Goal: Obtain resource: Download file/media

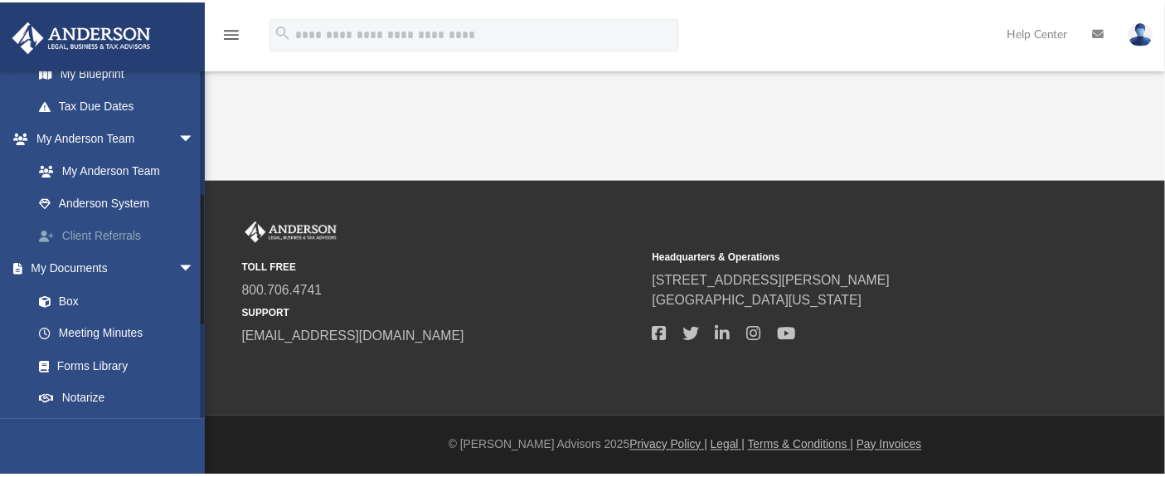
scroll to position [460, 0]
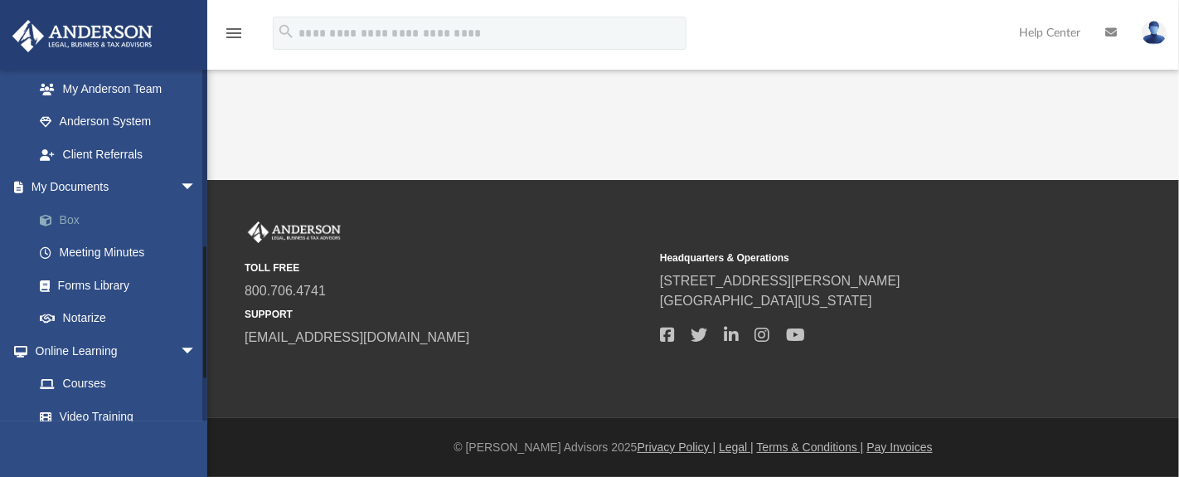
click at [68, 219] on link "Box" at bounding box center [122, 219] width 198 height 33
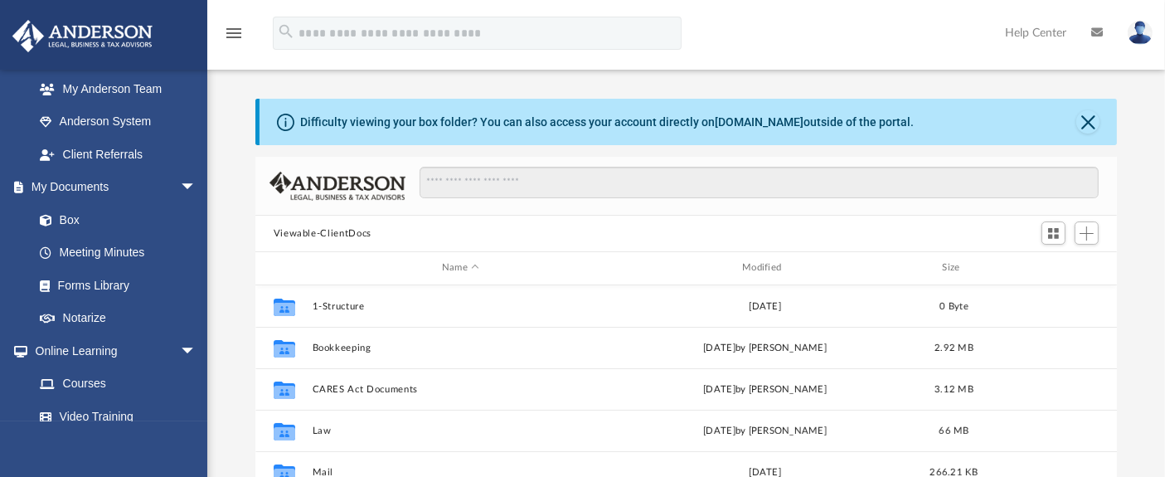
scroll to position [362, 847]
click at [1087, 124] on button "Close" at bounding box center [1087, 121] width 23 height 23
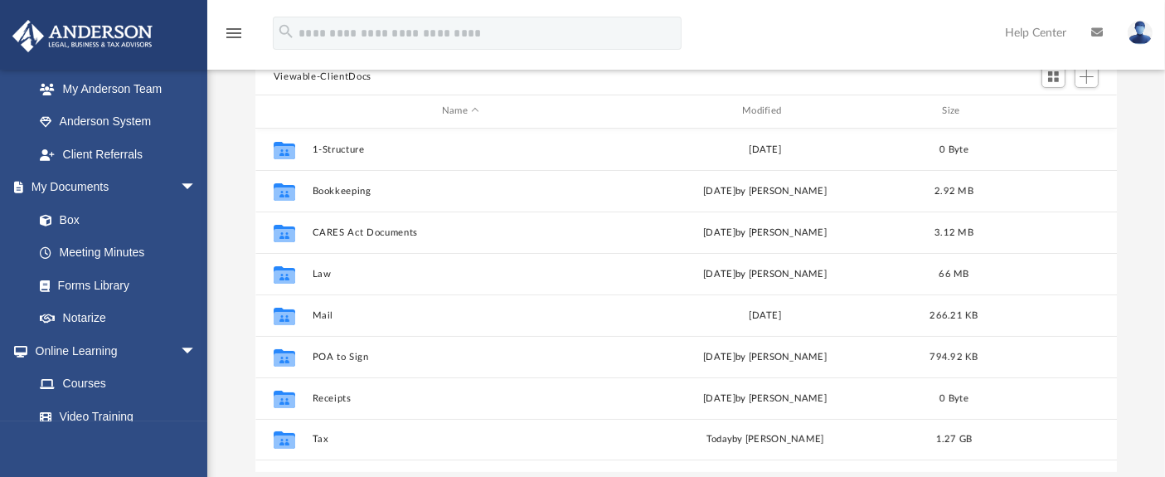
scroll to position [184, 0]
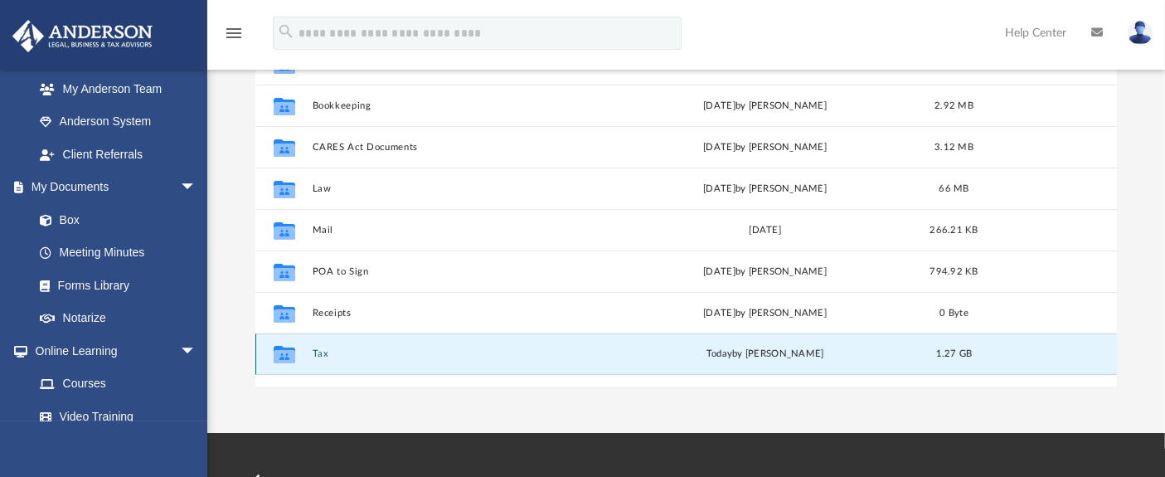
click at [328, 354] on button "Tax" at bounding box center [460, 353] width 297 height 11
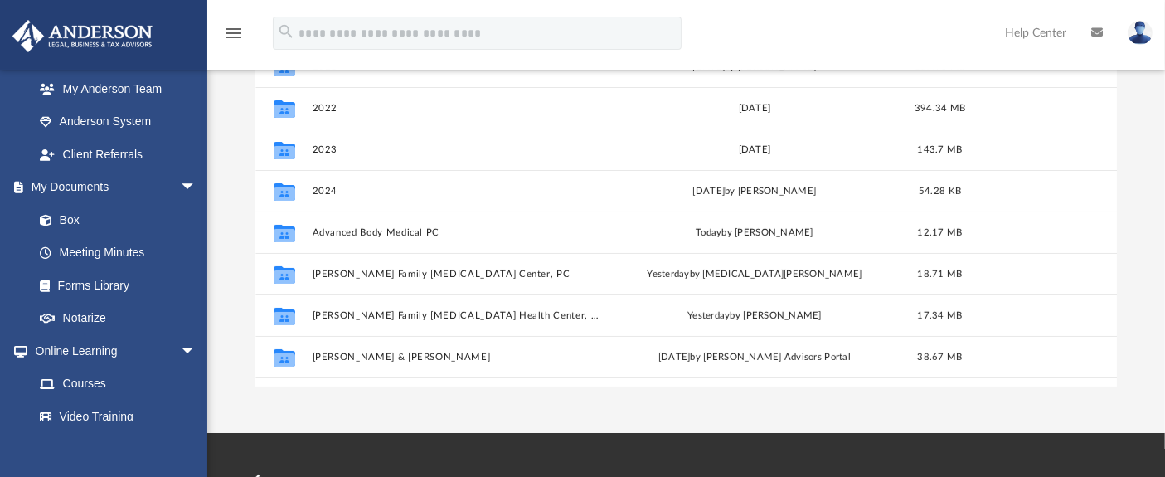
scroll to position [277, 0]
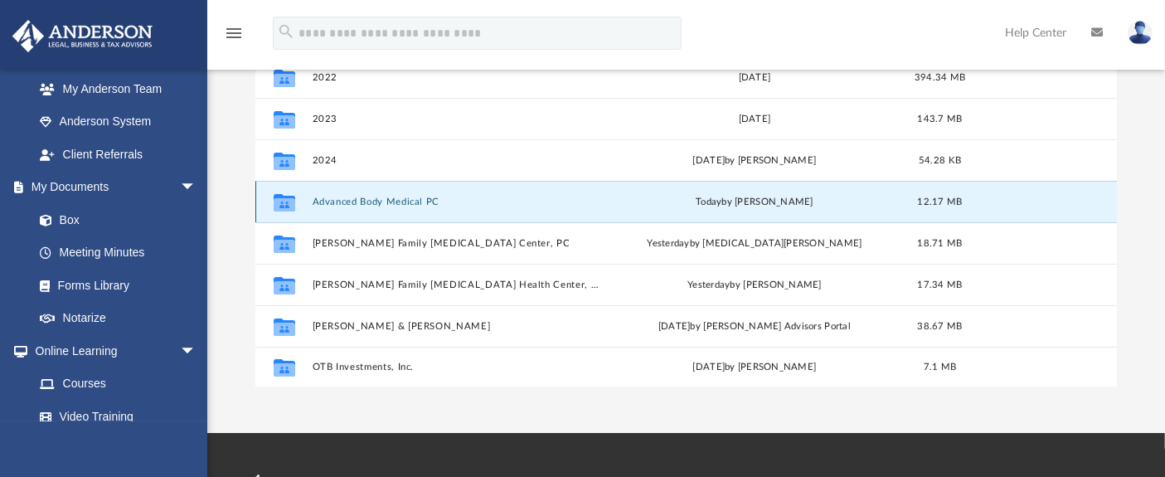
click at [356, 205] on button "Advanced Body Medical PC" at bounding box center [457, 201] width 290 height 11
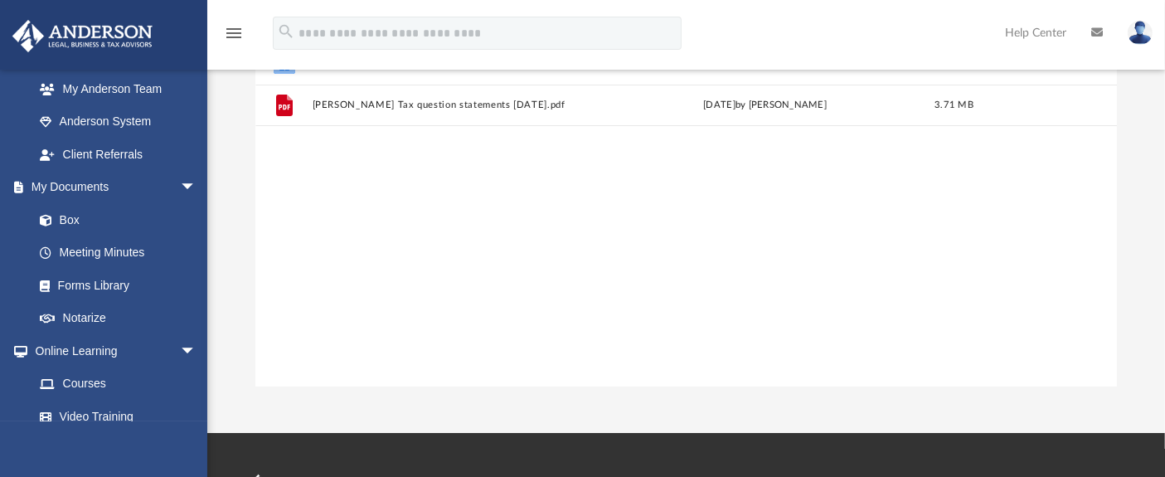
scroll to position [0, 0]
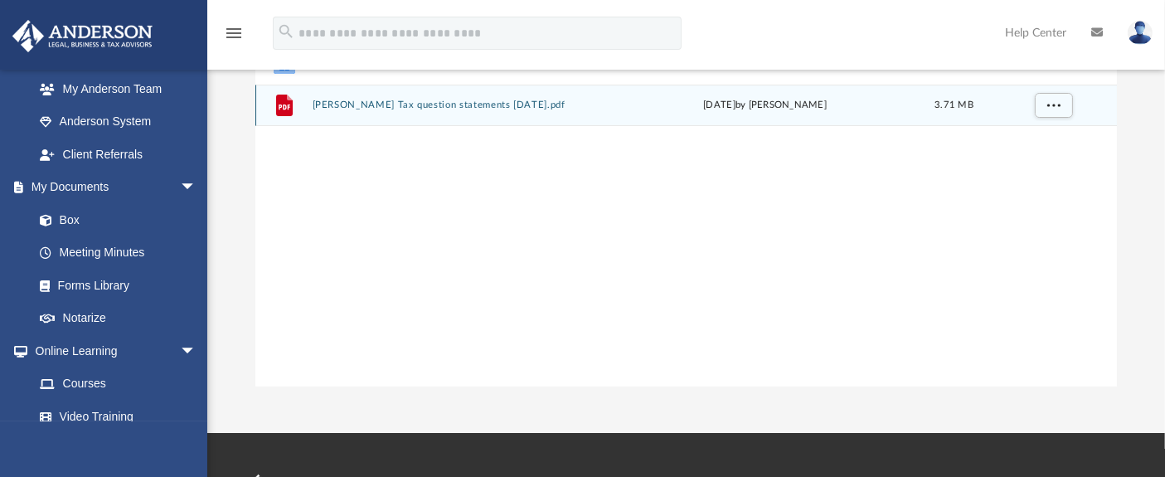
click at [380, 107] on button "[PERSON_NAME] Tax question statements [DATE].pdf" at bounding box center [460, 104] width 297 height 11
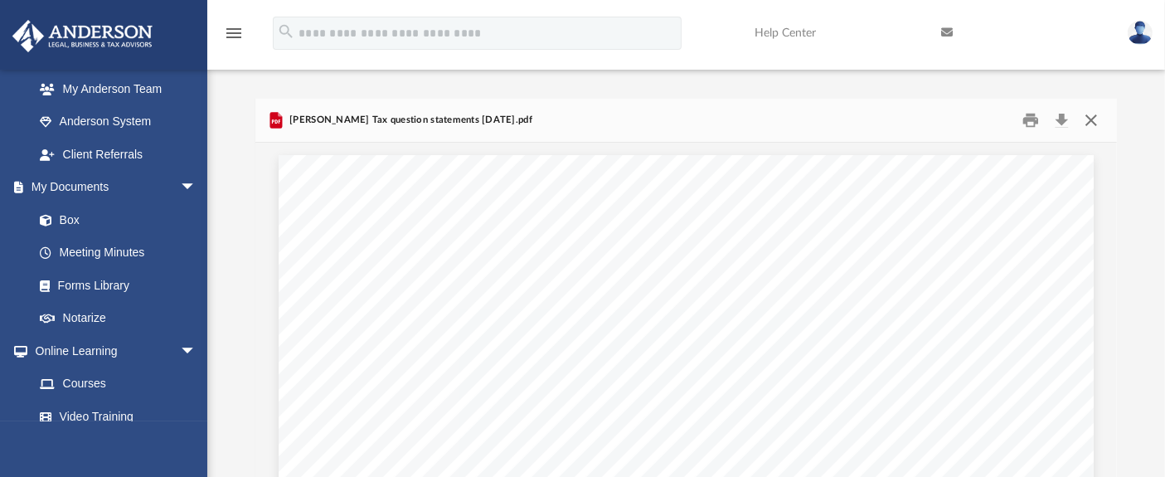
click at [1096, 117] on button "Close" at bounding box center [1091, 121] width 30 height 26
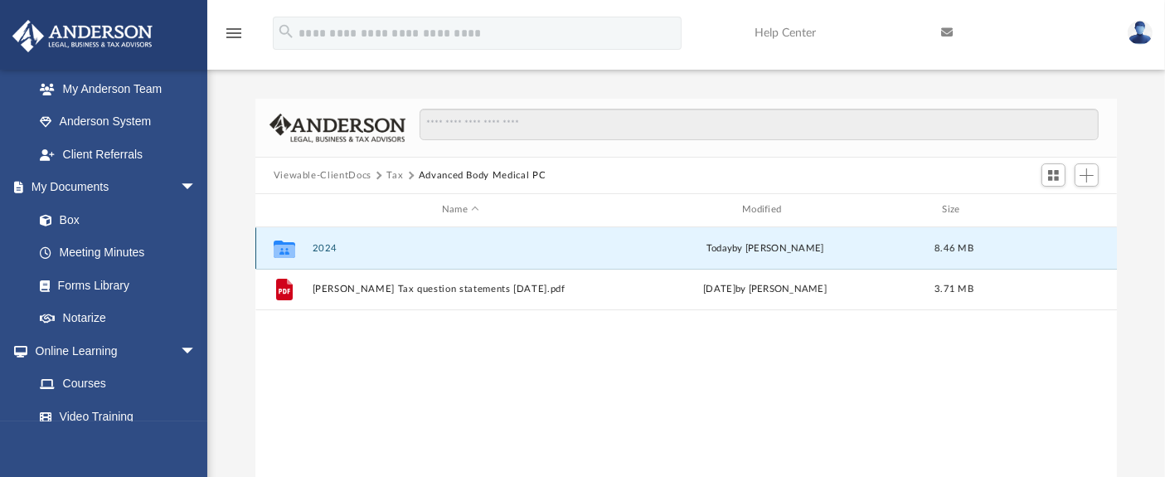
click at [328, 249] on button "2024" at bounding box center [460, 248] width 297 height 11
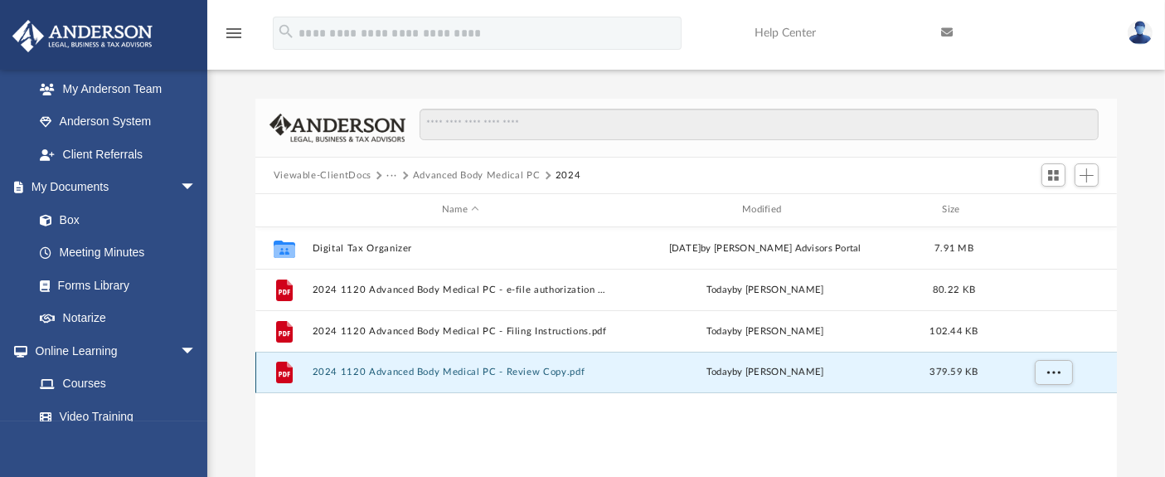
click at [419, 375] on button "2024 1120 Advanced Body Medical PC - Review Copy.pdf" at bounding box center [460, 371] width 297 height 11
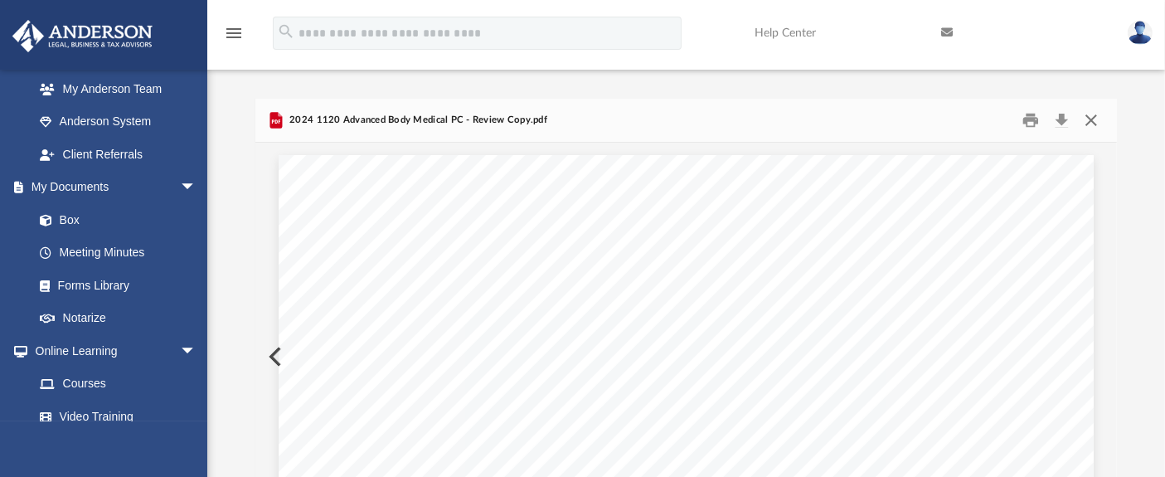
click at [1088, 121] on button "Close" at bounding box center [1091, 121] width 30 height 26
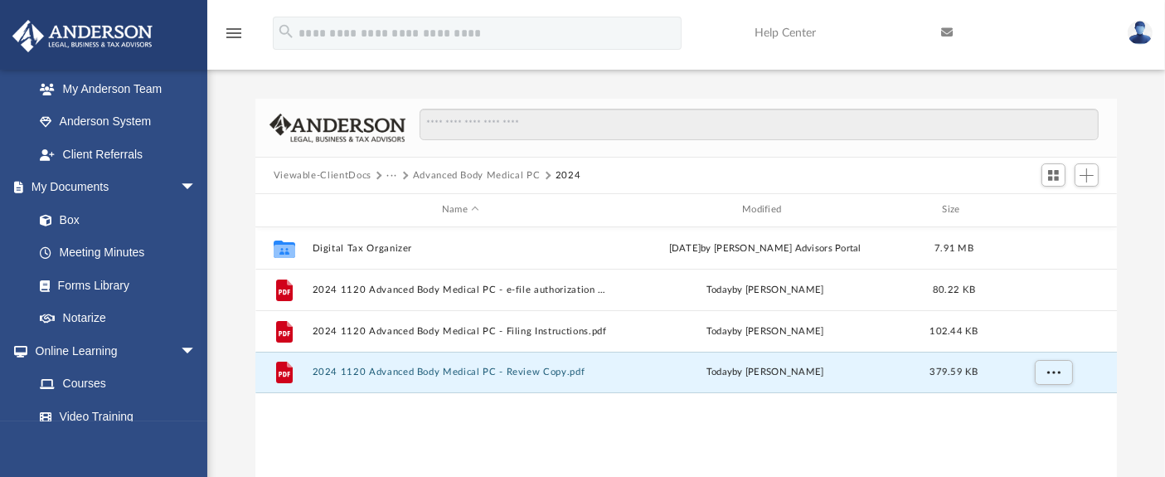
click at [386, 174] on button "···" at bounding box center [391, 175] width 11 height 15
click at [400, 206] on li "Tax" at bounding box center [403, 204] width 16 height 17
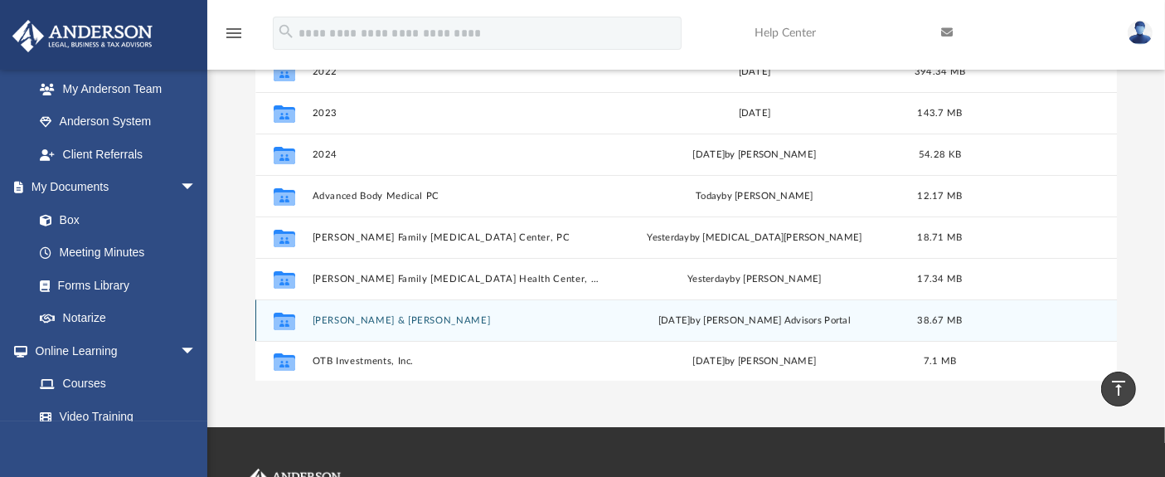
scroll to position [159, 0]
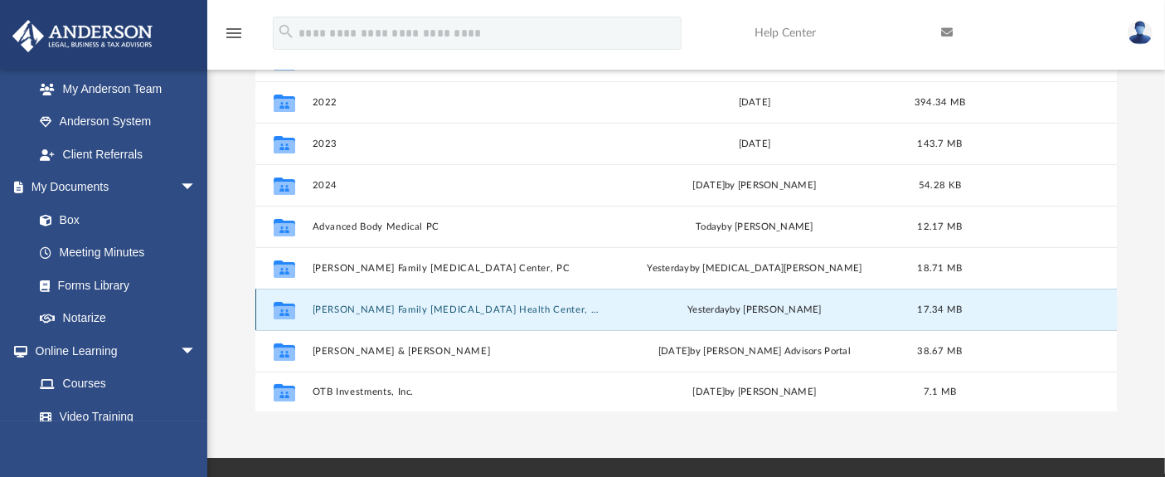
click at [370, 308] on button "[PERSON_NAME] Family [MEDICAL_DATA] Health Center, PC" at bounding box center [457, 309] width 290 height 11
click at [338, 311] on button "[PERSON_NAME] Family [MEDICAL_DATA] Health Center, PC" at bounding box center [457, 309] width 290 height 11
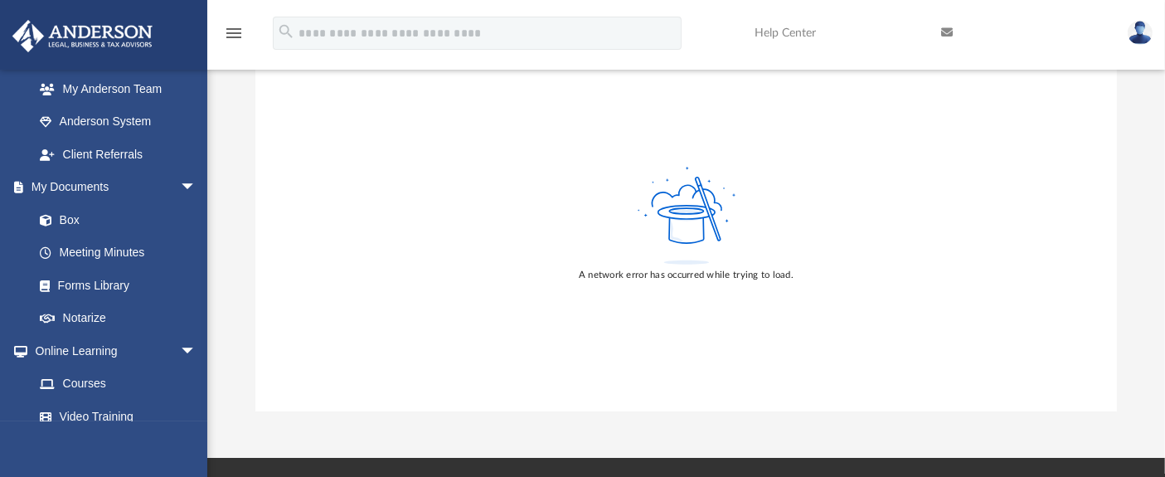
click at [693, 115] on div "A network error has occurred while trying to load." at bounding box center [686, 223] width 862 height 376
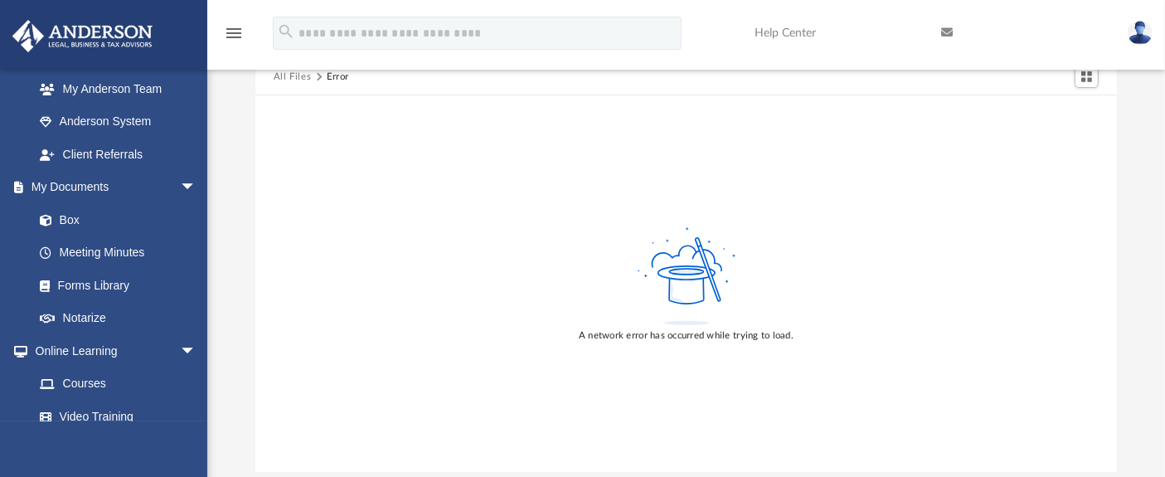
scroll to position [0, 0]
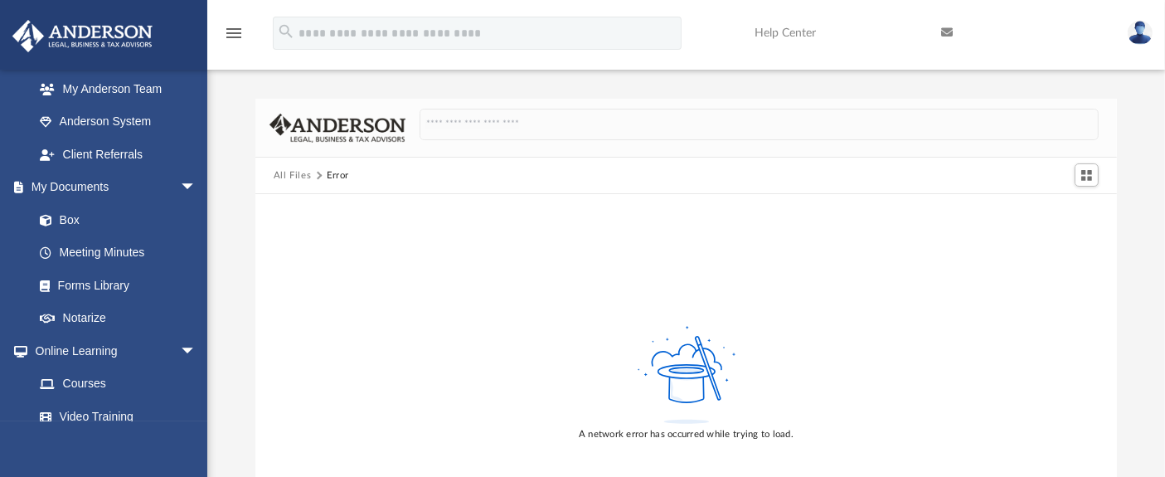
click at [295, 175] on button "All Files" at bounding box center [293, 175] width 38 height 15
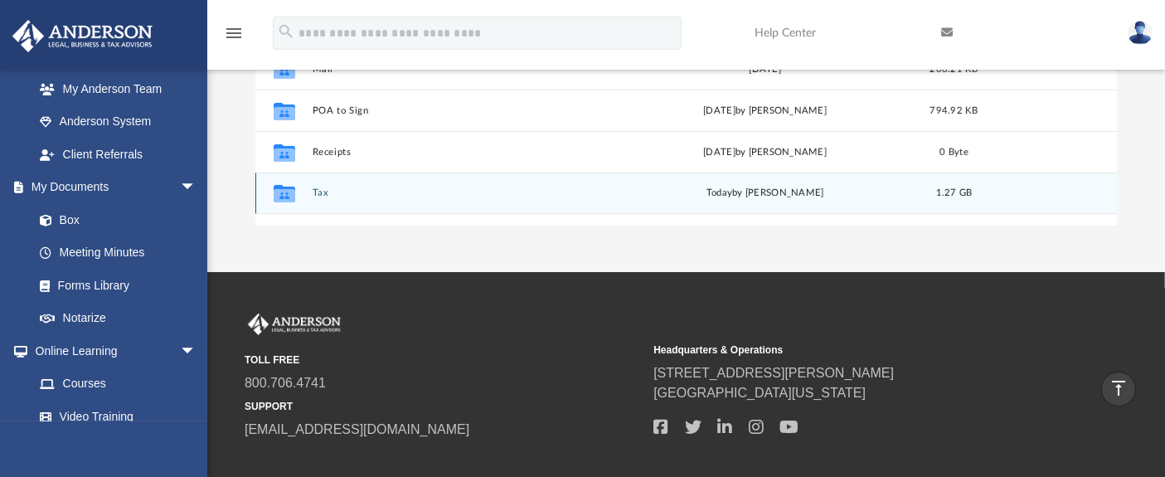
scroll to position [343, 0]
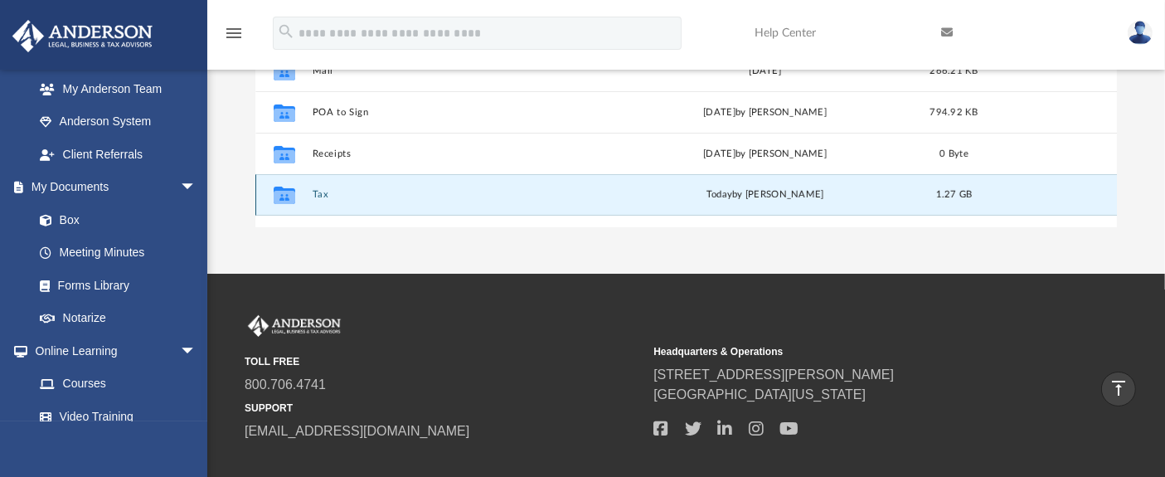
click at [319, 196] on button "Tax" at bounding box center [460, 194] width 297 height 11
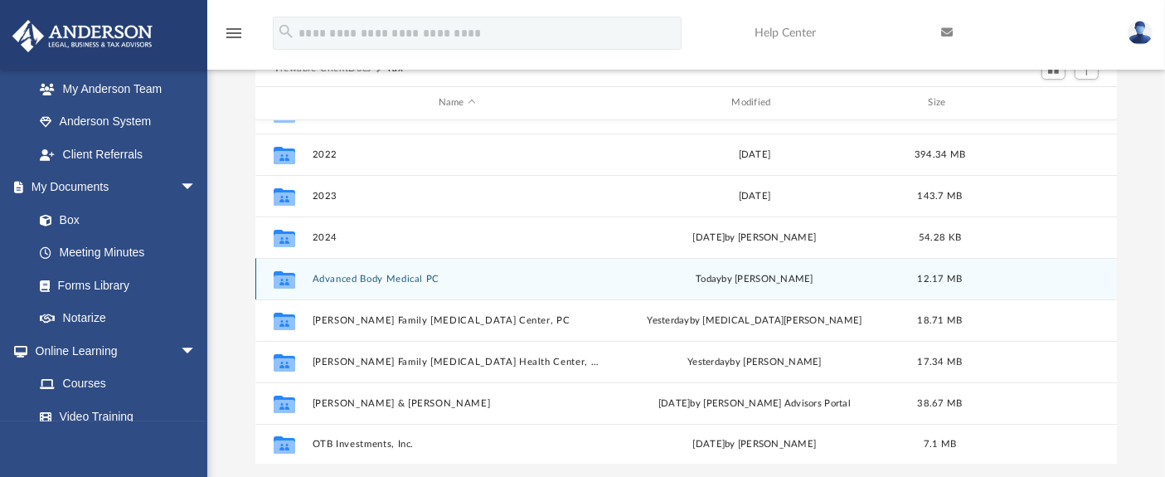
scroll to position [101, 0]
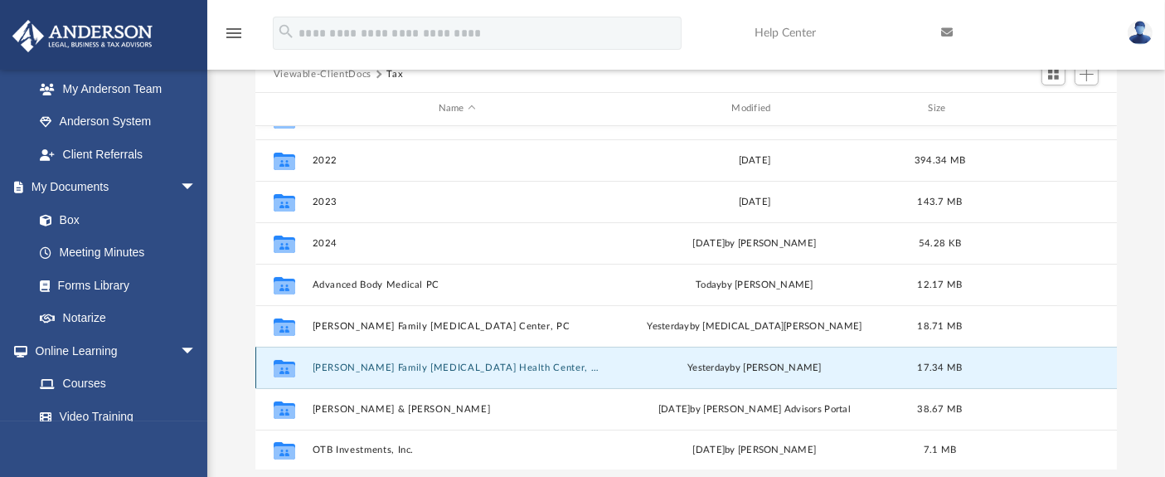
click at [383, 371] on button "[PERSON_NAME] Family [MEDICAL_DATA] Health Center, PC" at bounding box center [457, 367] width 290 height 11
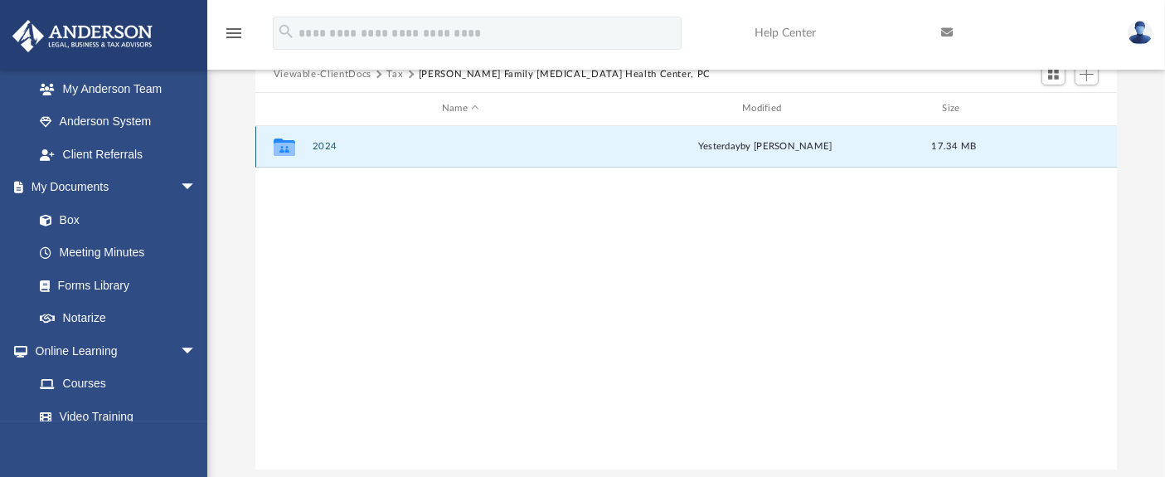
click at [322, 147] on button "2024" at bounding box center [460, 146] width 297 height 11
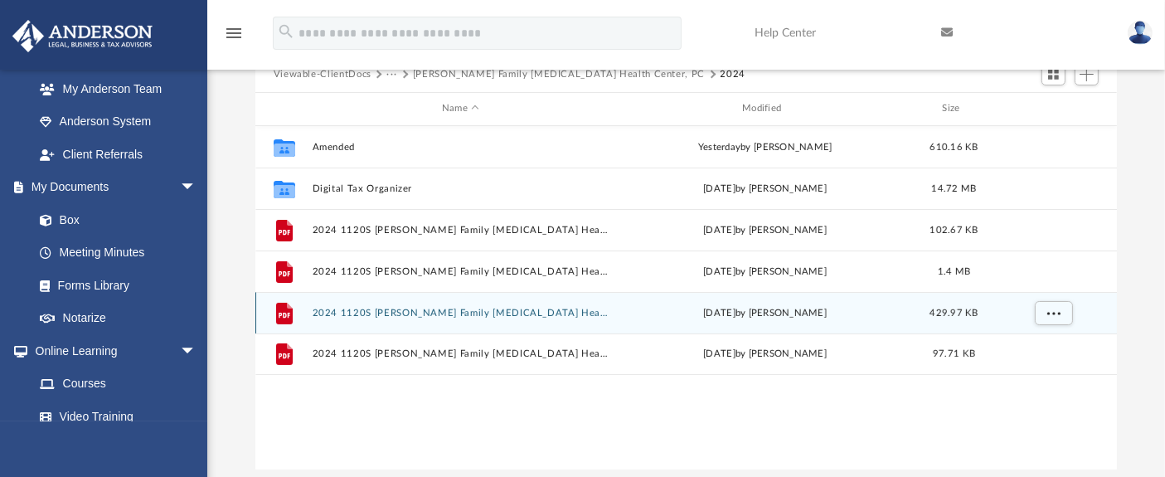
click at [399, 317] on div "File 2024 1120S [PERSON_NAME] Family [MEDICAL_DATA] Health Center, PC - Complet…" at bounding box center [686, 312] width 862 height 41
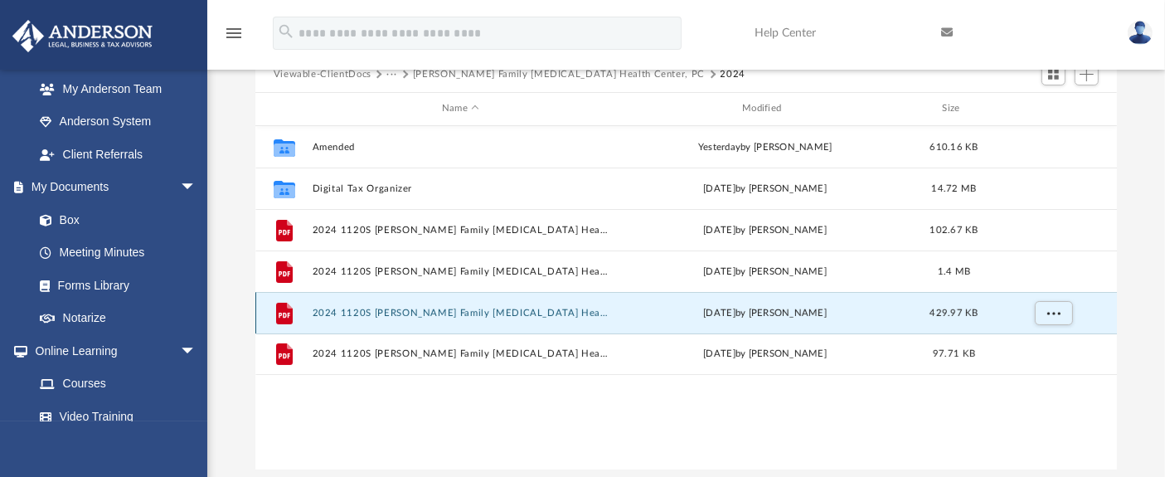
click at [357, 311] on button "2024 1120S [PERSON_NAME] Family [MEDICAL_DATA] Health Center, PC - Completed Co…" at bounding box center [460, 313] width 297 height 11
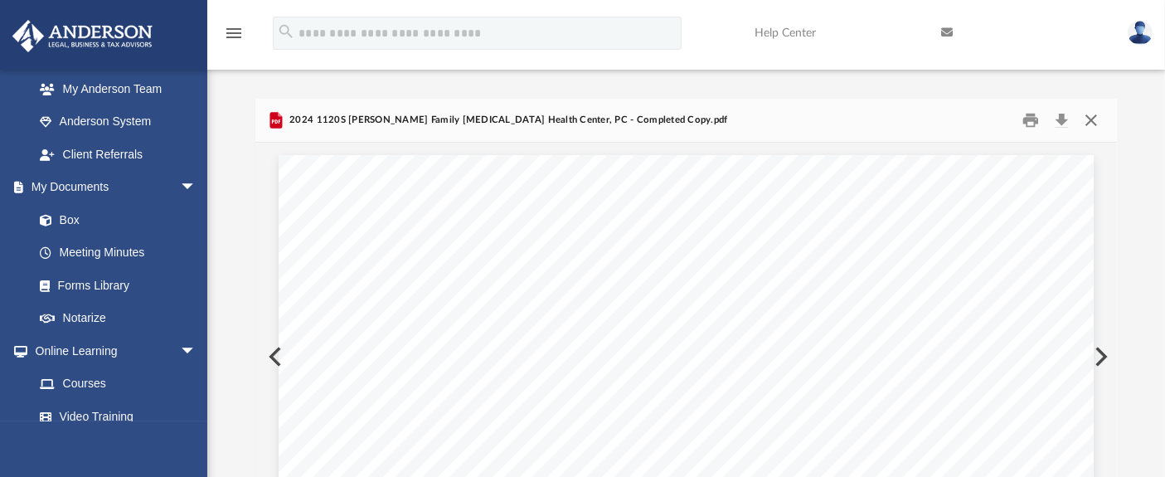
click at [1084, 119] on button "Close" at bounding box center [1091, 121] width 30 height 26
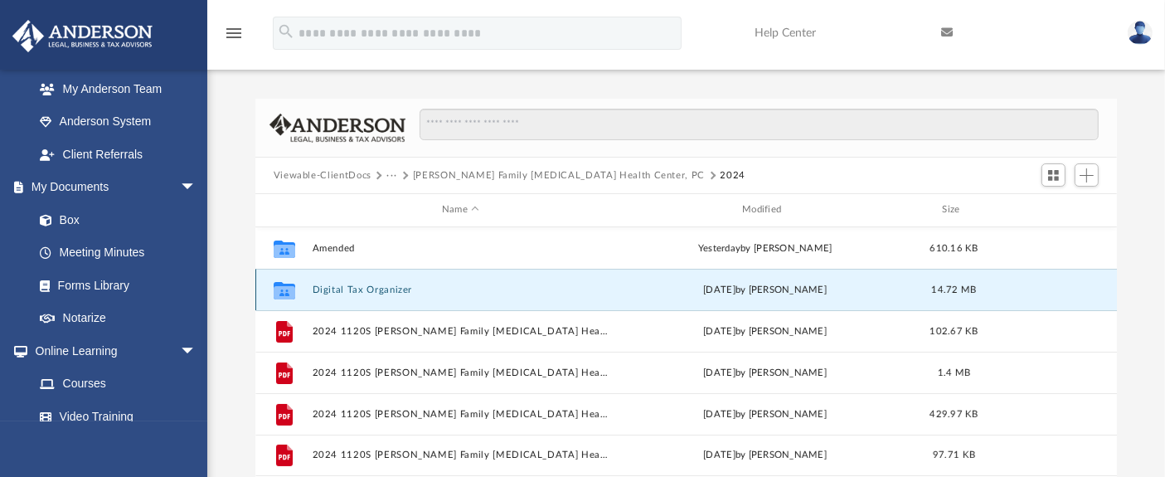
click at [364, 291] on button "Digital Tax Organizer" at bounding box center [460, 289] width 297 height 11
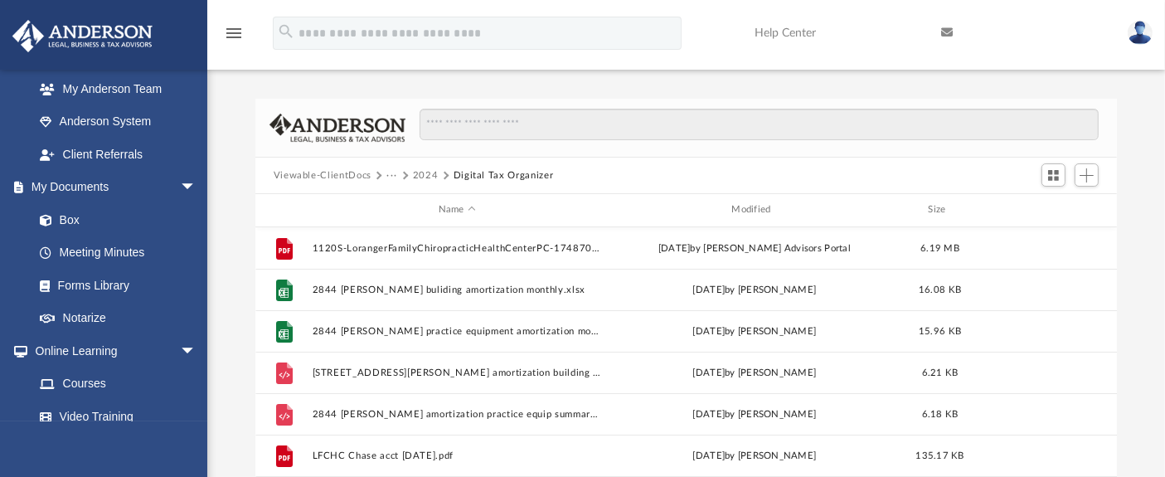
click at [421, 177] on button "2024" at bounding box center [426, 175] width 26 height 15
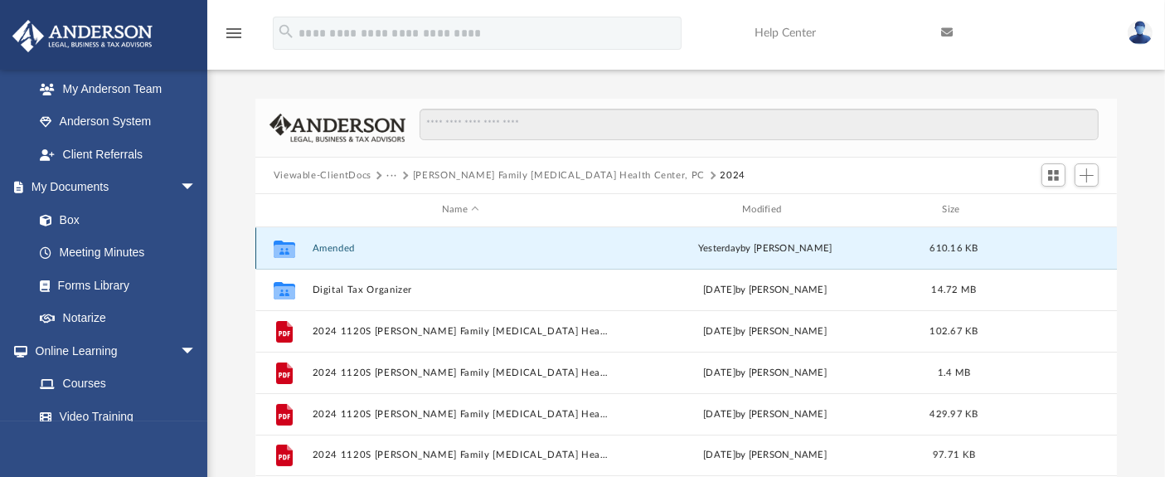
click at [332, 250] on button "Amended" at bounding box center [460, 248] width 297 height 11
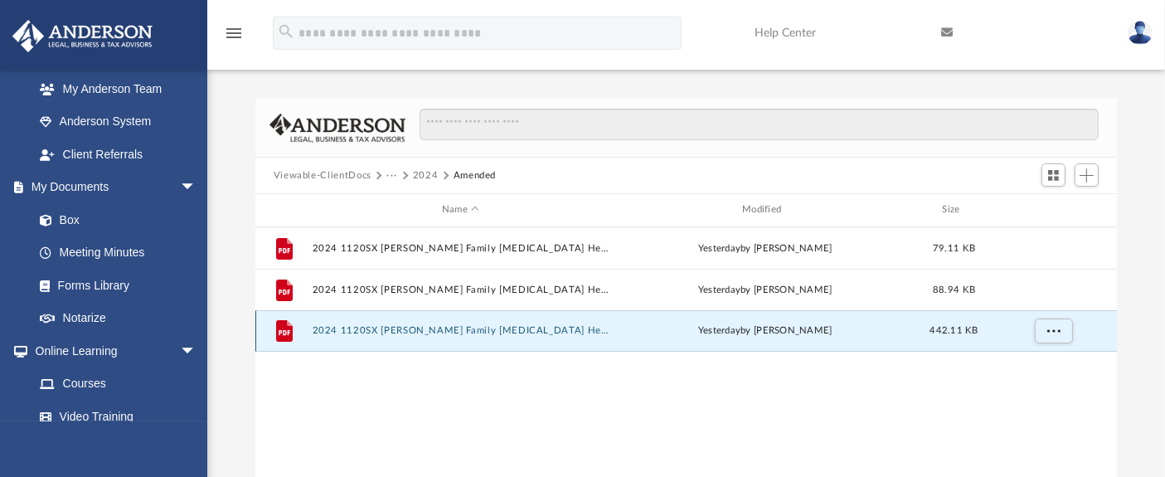
click at [403, 330] on button "2024 1120SX [PERSON_NAME] Family [MEDICAL_DATA] Health Center, PC - Review Copy…" at bounding box center [460, 330] width 297 height 11
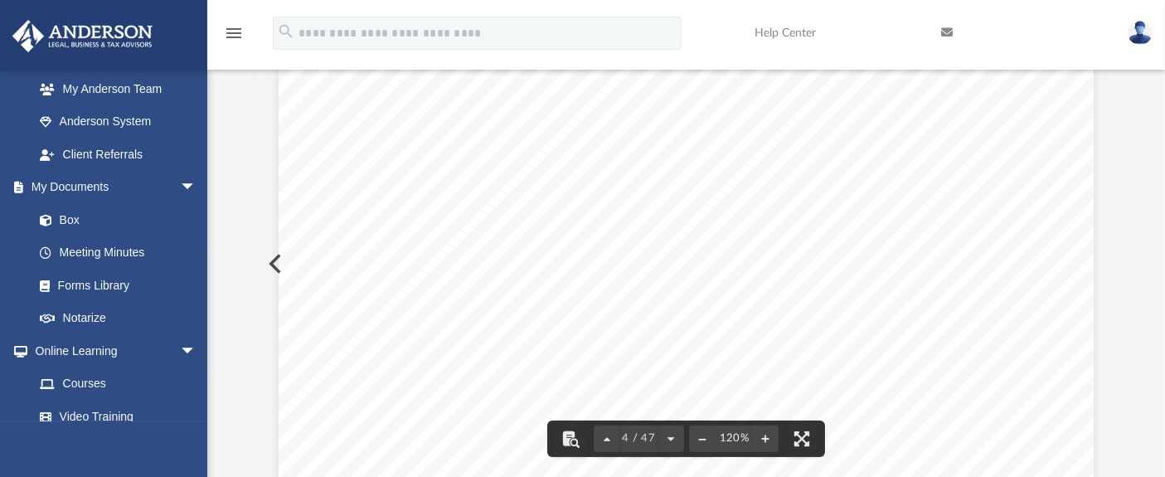
scroll to position [3316, 0]
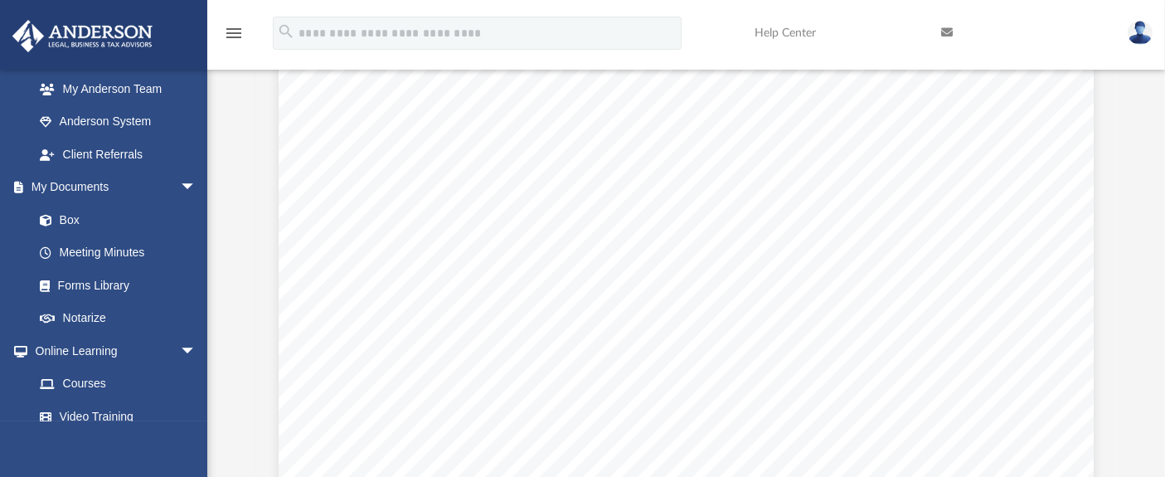
scroll to position [12066, 0]
